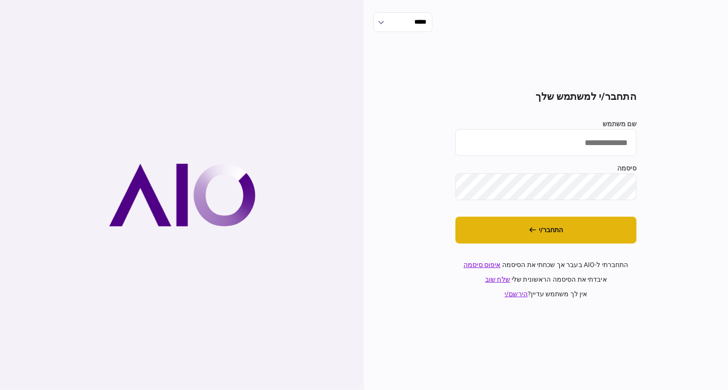
type input "**********"
click at [545, 234] on button "התחבר/י" at bounding box center [545, 230] width 181 height 27
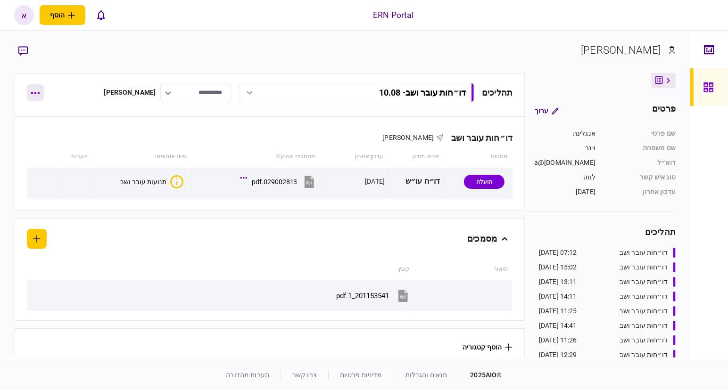
click at [33, 97] on button "button" at bounding box center [35, 92] width 17 height 17
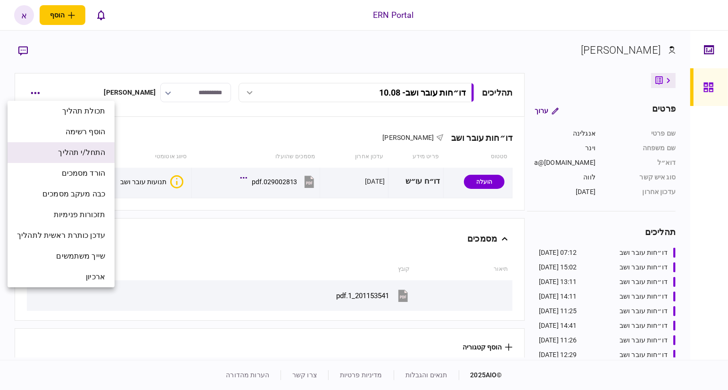
click at [82, 152] on span "התחל/י תהליך" at bounding box center [81, 152] width 47 height 11
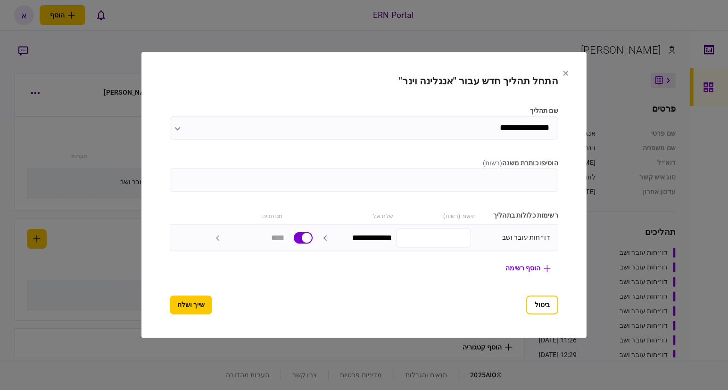
click at [545, 181] on input "הוסיפו כותרת משנה ( רשות )" at bounding box center [364, 181] width 388 height 24
type input "*****"
click at [170, 309] on button "שייך ושלח" at bounding box center [191, 305] width 42 height 19
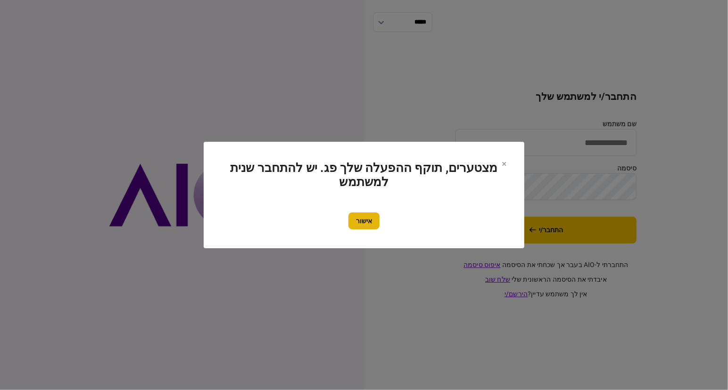
type input "**********"
click at [356, 211] on section "מצטערים, תוקף ההפעלה שלך פג. יש להתחבר שנית למשתמש אישור" at bounding box center [364, 195] width 283 height 69
click at [358, 214] on button "אישור" at bounding box center [363, 221] width 31 height 17
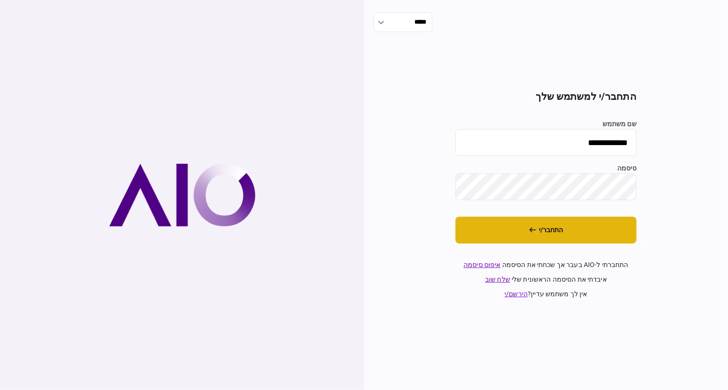
click at [573, 228] on button "התחבר/י" at bounding box center [545, 230] width 181 height 27
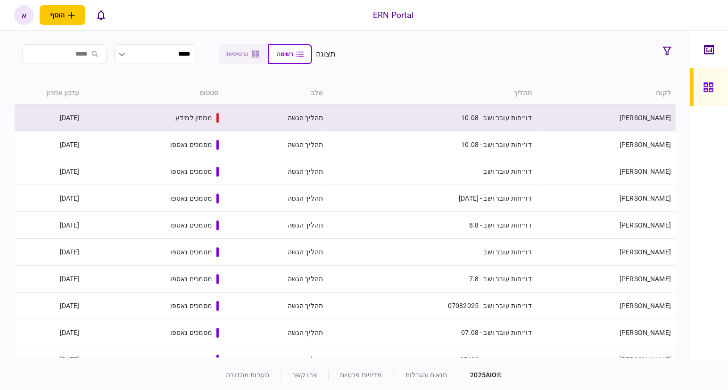
click at [473, 130] on td "דו״חות עובר ושב - 10.08" at bounding box center [432, 118] width 209 height 27
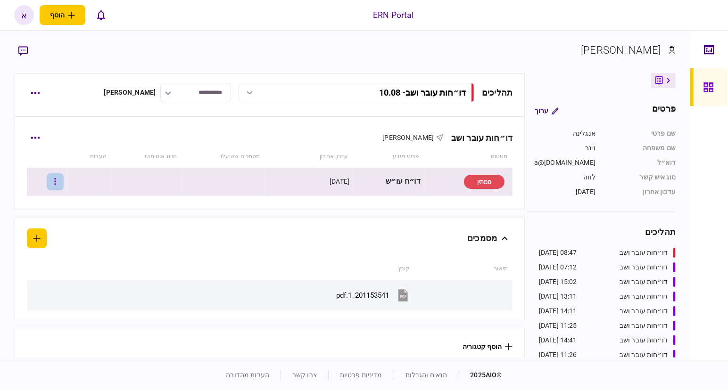
click at [64, 175] on button "button" at bounding box center [55, 181] width 17 height 17
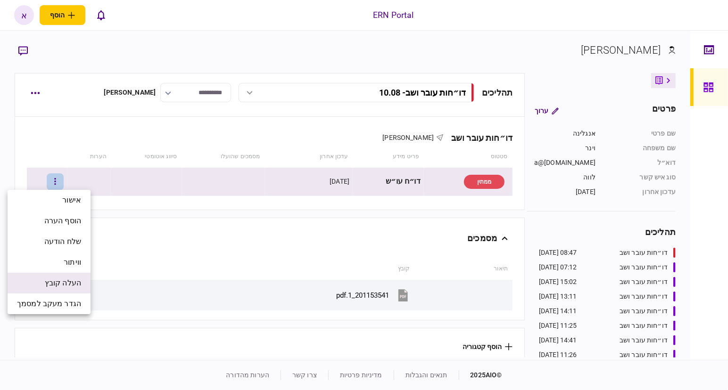
click at [71, 285] on span "העלה קובץ" at bounding box center [63, 283] width 36 height 11
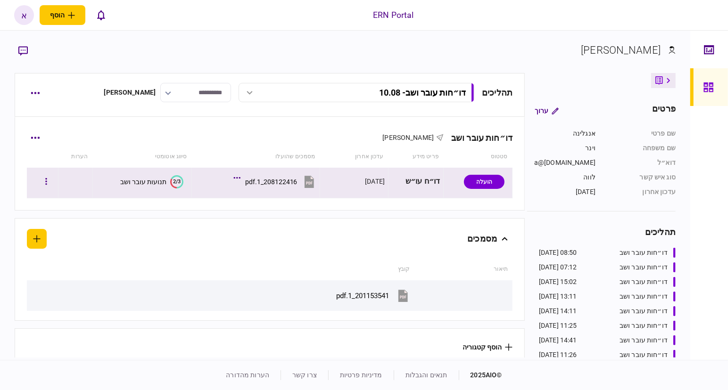
click at [140, 181] on div "תנועות עובר ושב" at bounding box center [143, 182] width 46 height 8
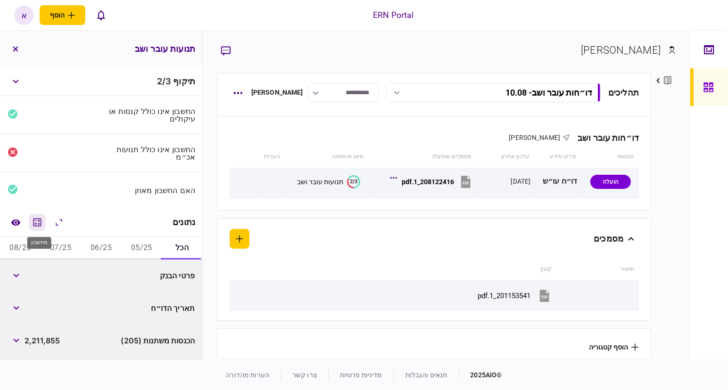
click at [38, 229] on button "מחשבון" at bounding box center [37, 222] width 17 height 17
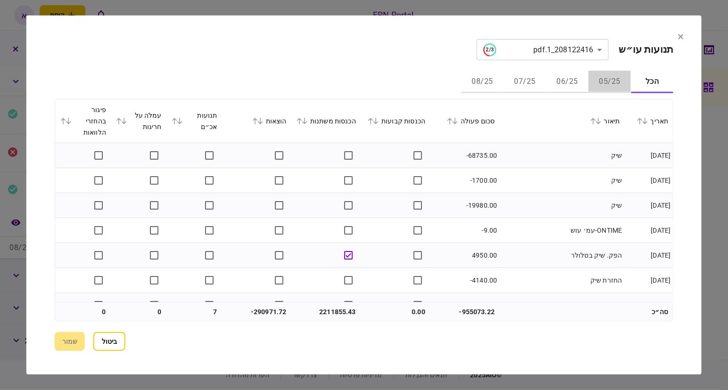
click at [601, 84] on button "05/25" at bounding box center [609, 82] width 42 height 23
click at [302, 120] on icon at bounding box center [300, 121] width 6 height 7
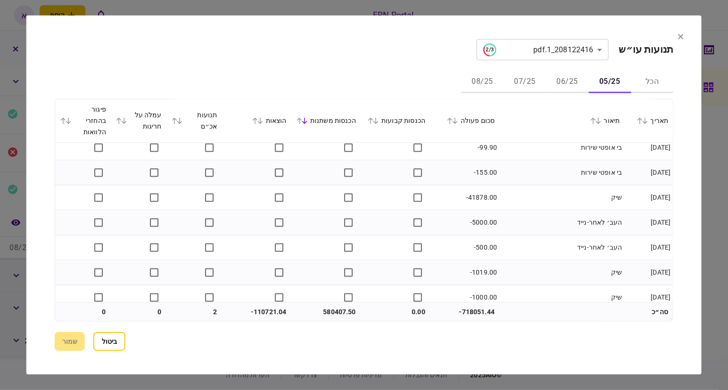
scroll to position [3837, 0]
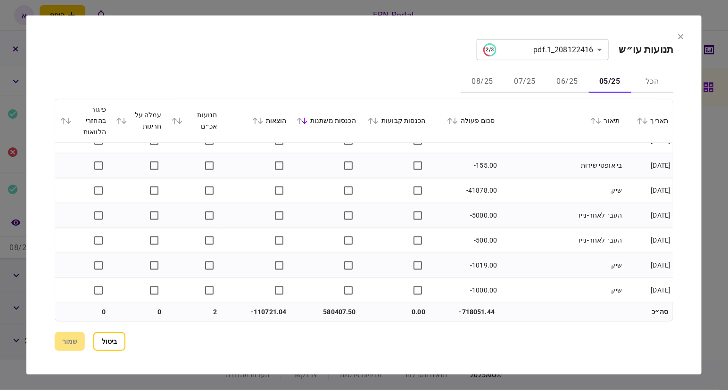
click at [452, 122] on icon at bounding box center [450, 121] width 6 height 7
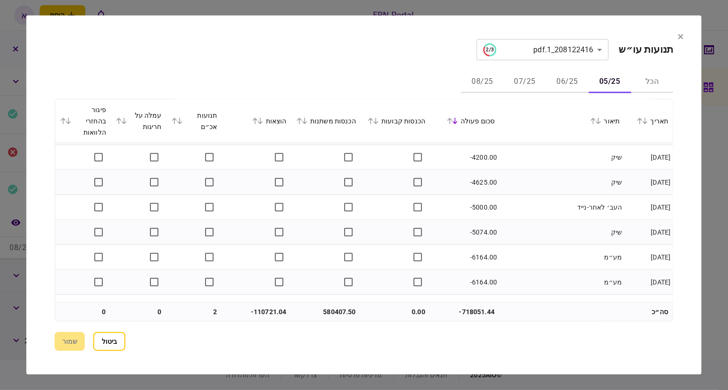
scroll to position [2953, 0]
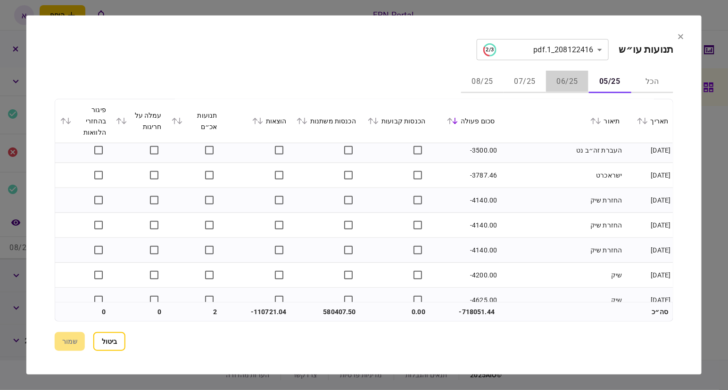
click at [565, 85] on button "06/25" at bounding box center [567, 82] width 42 height 23
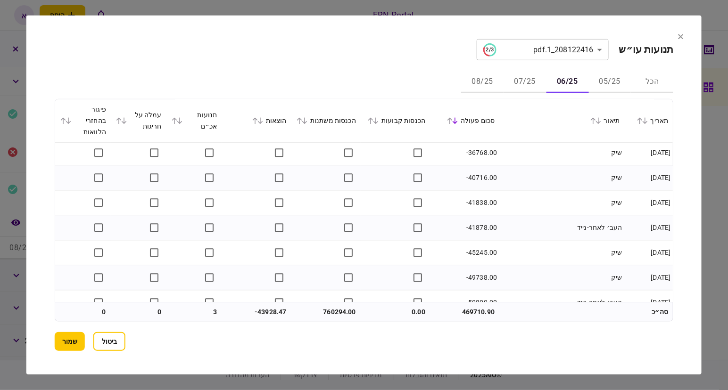
scroll to position [4162, 0]
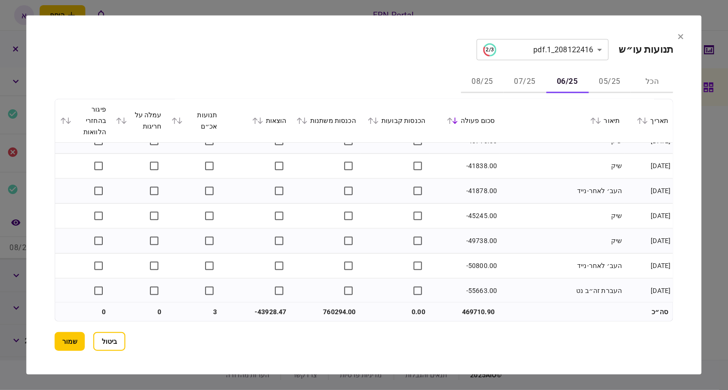
click at [184, 123] on button at bounding box center [177, 121] width 13 height 6
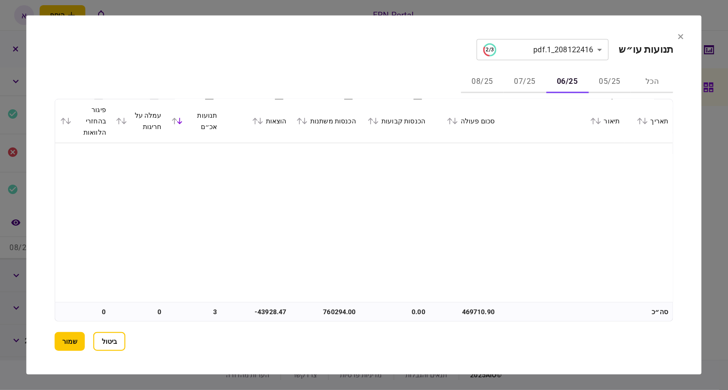
scroll to position [0, 0]
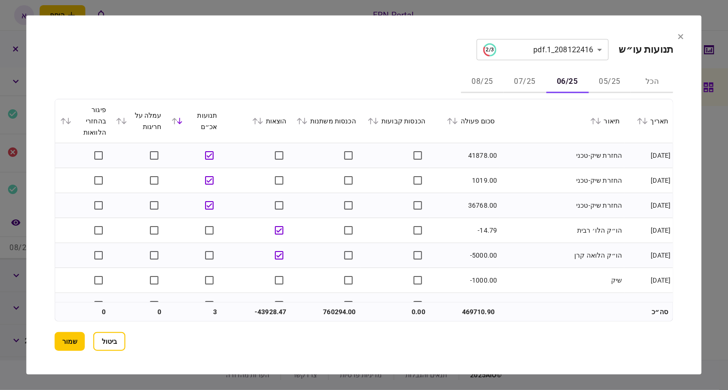
click at [536, 67] on div "**********" at bounding box center [364, 195] width 619 height 312
click at [524, 84] on button "07/25" at bounding box center [524, 82] width 42 height 23
click at [595, 124] on icon at bounding box center [593, 121] width 6 height 7
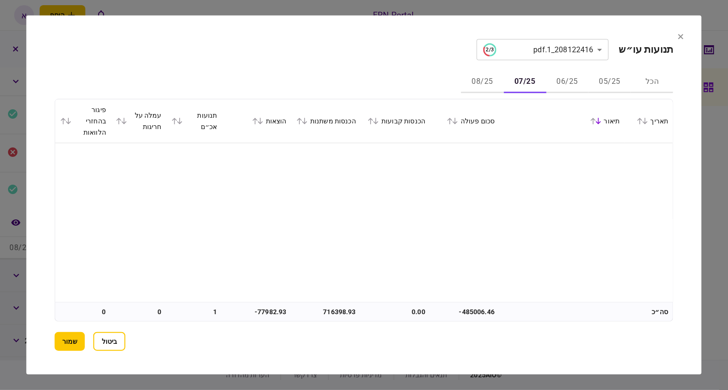
scroll to position [295, 0]
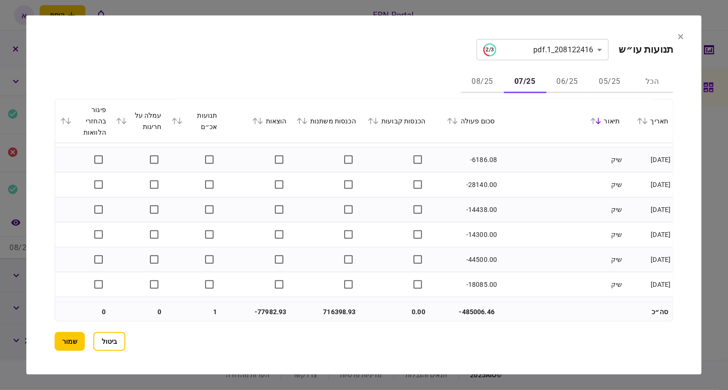
click at [589, 117] on div "תיאור" at bounding box center [561, 120] width 115 height 11
click at [597, 124] on icon at bounding box center [598, 121] width 6 height 7
click at [595, 124] on icon at bounding box center [593, 121] width 6 height 7
click at [302, 120] on icon at bounding box center [299, 121] width 5 height 7
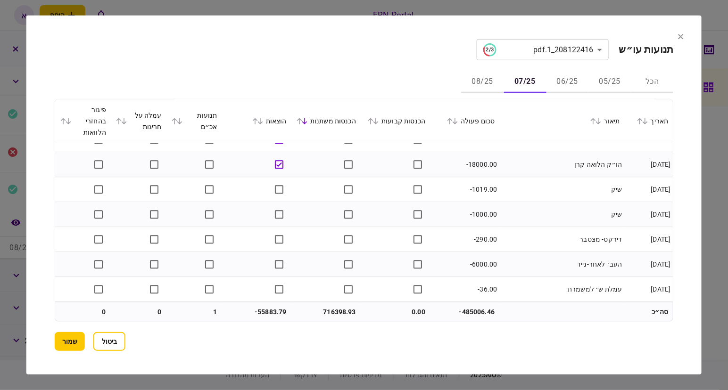
scroll to position [4478, 0]
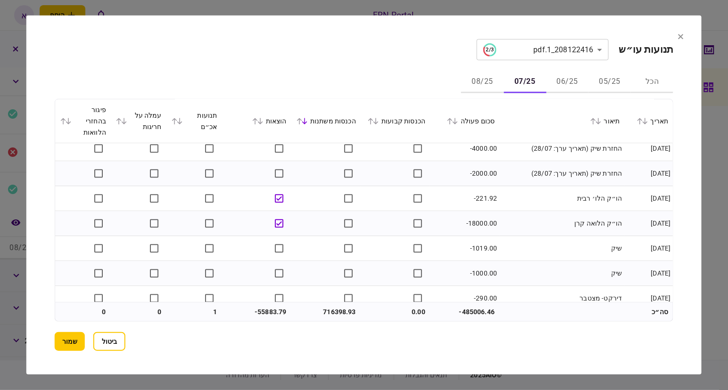
click at [509, 244] on td "שיק" at bounding box center [561, 248] width 125 height 25
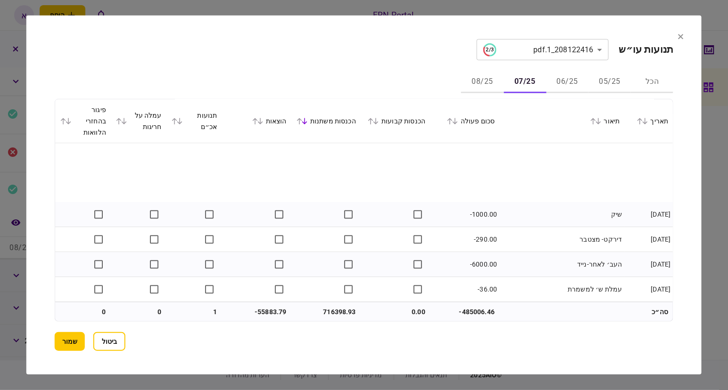
scroll to position [4610, 0]
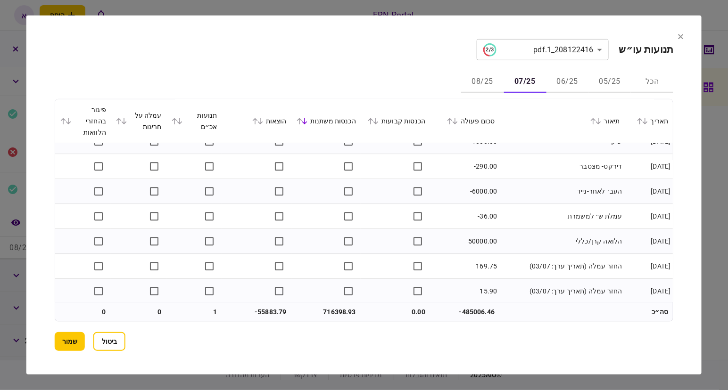
click at [582, 269] on td "החזר עמלה (תאריך ערך: 03/07)" at bounding box center [561, 266] width 125 height 25
click at [489, 83] on button "08/25" at bounding box center [482, 82] width 42 height 23
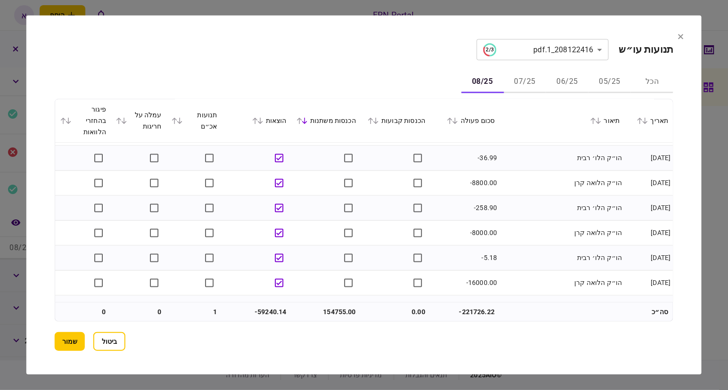
scroll to position [1339, 0]
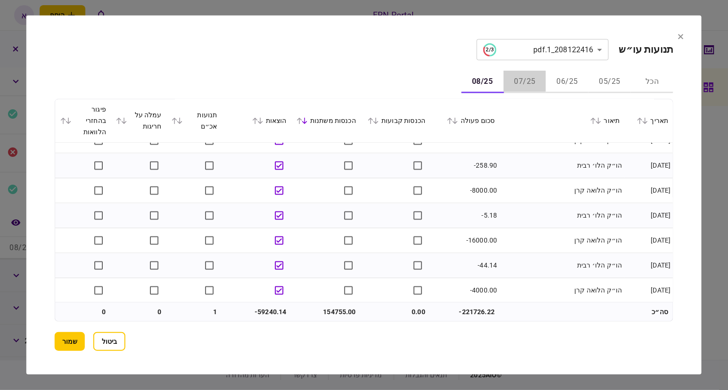
click at [534, 80] on button "07/25" at bounding box center [524, 82] width 42 height 23
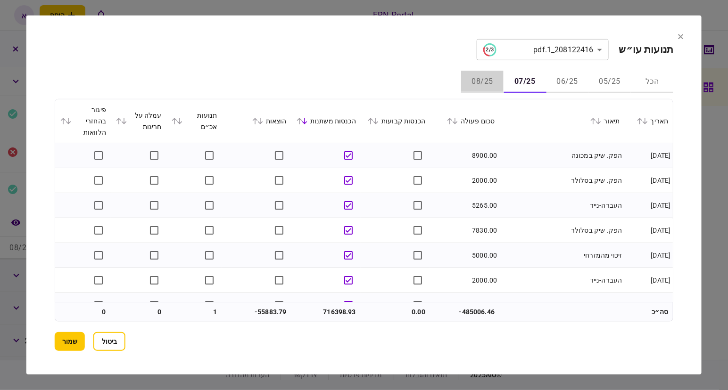
click at [476, 88] on button "08/25" at bounding box center [482, 82] width 42 height 23
